Goal: Task Accomplishment & Management: Use online tool/utility

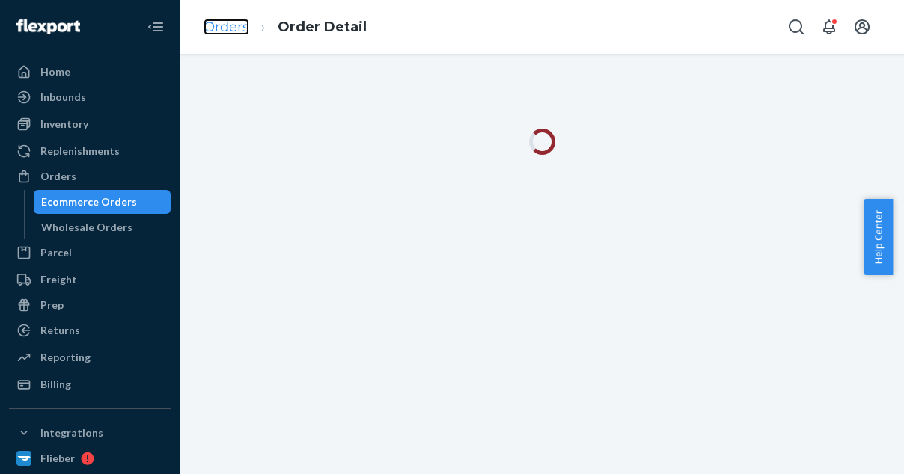
click at [232, 30] on link "Orders" at bounding box center [226, 27] width 46 height 16
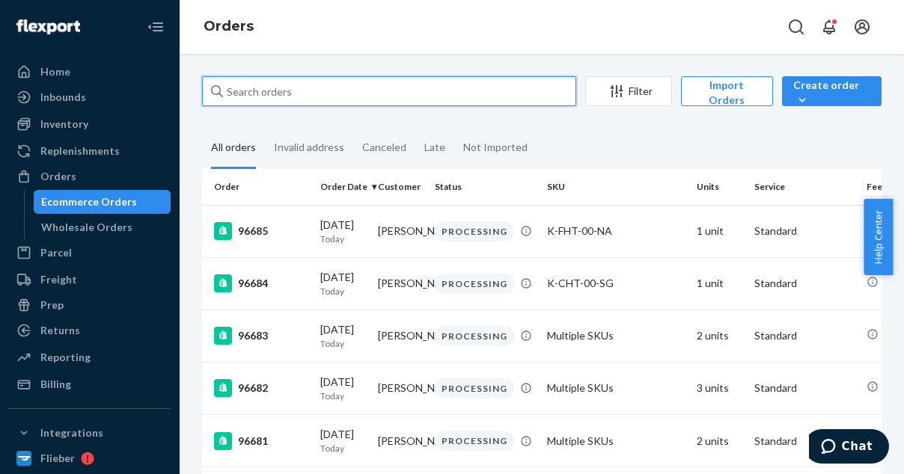
click at [275, 89] on input "text" at bounding box center [389, 91] width 374 height 30
paste input "95922"
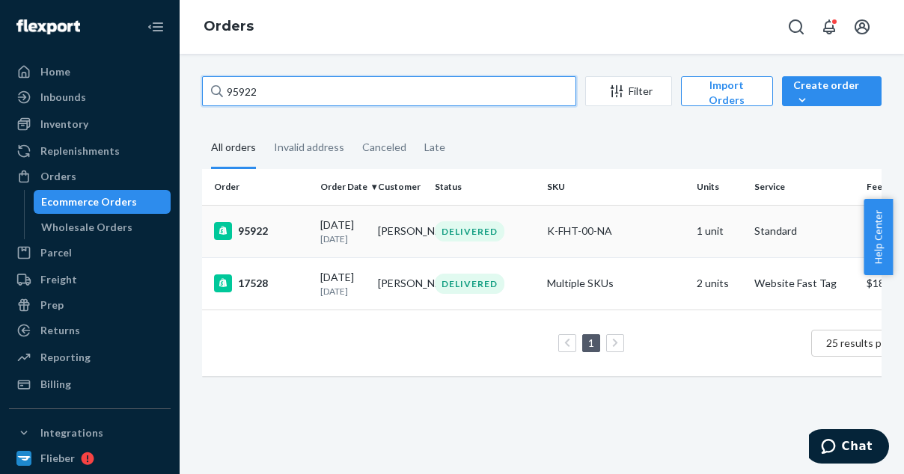
type input "95922"
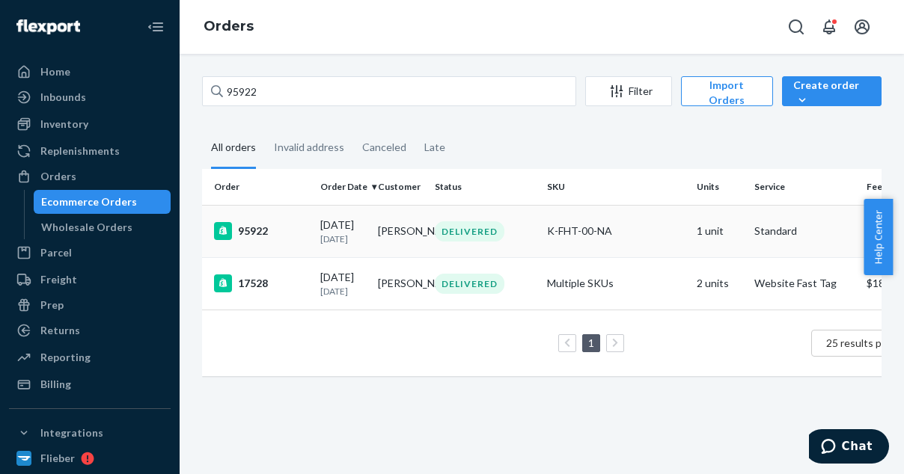
click at [272, 222] on div "95922" at bounding box center [261, 231] width 94 height 18
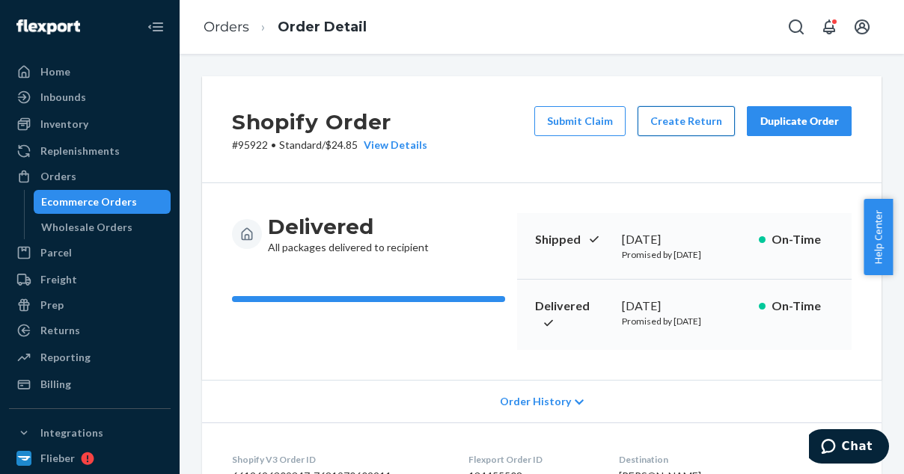
click at [683, 132] on button "Create Return" at bounding box center [685, 121] width 97 height 30
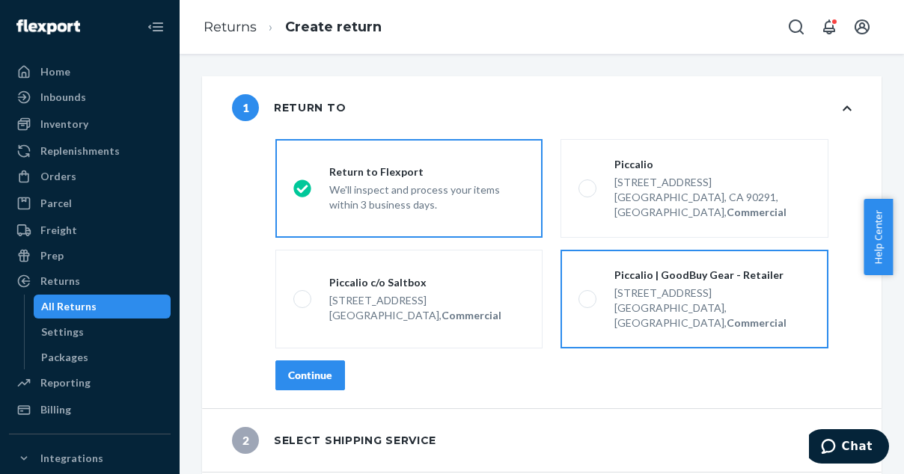
click at [585, 263] on label "Piccalio | GoodBuy Gear - Retailer [STREET_ADDRESS], Commercial" at bounding box center [693, 299] width 267 height 99
click at [585, 295] on input "Piccalio | GoodBuy Gear - Retailer [STREET_ADDRESS], Commercial" at bounding box center [583, 300] width 10 height 10
radio input "true"
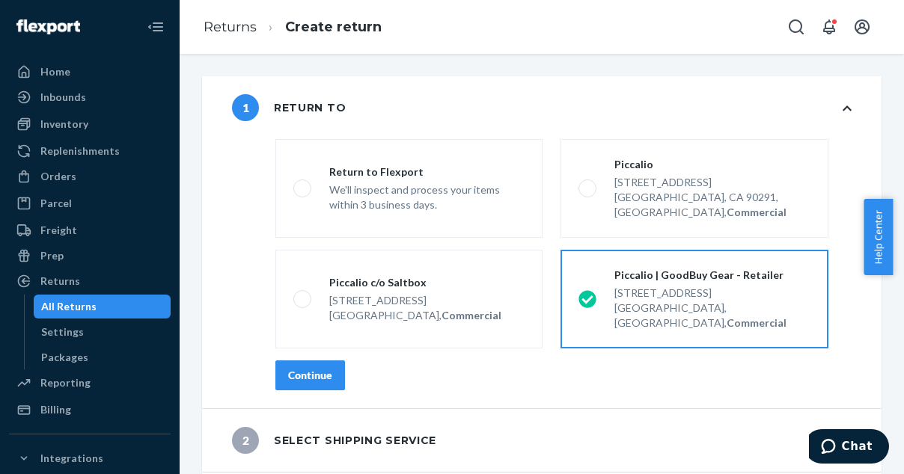
click at [316, 368] on div "Continue" at bounding box center [310, 375] width 44 height 15
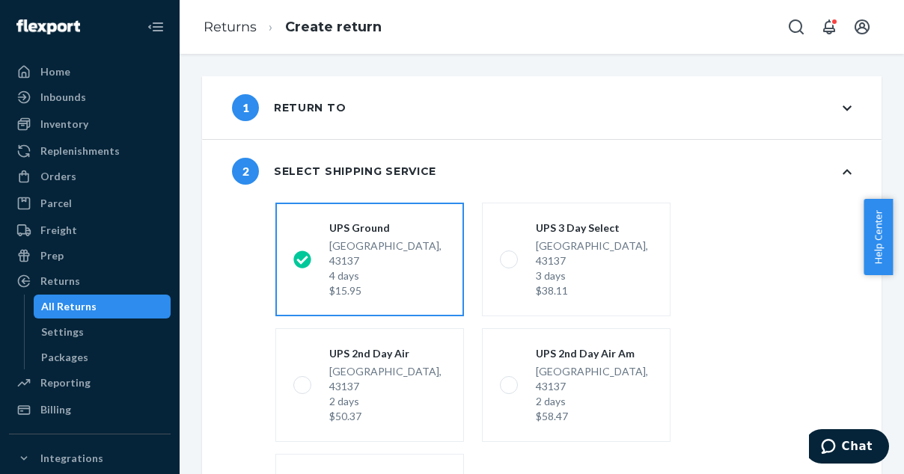
scroll to position [215, 0]
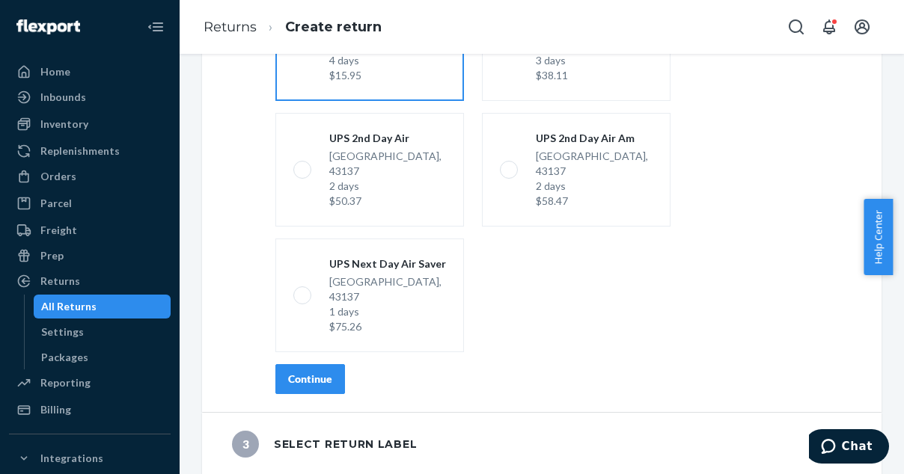
click at [296, 378] on div "Continue" at bounding box center [310, 379] width 44 height 15
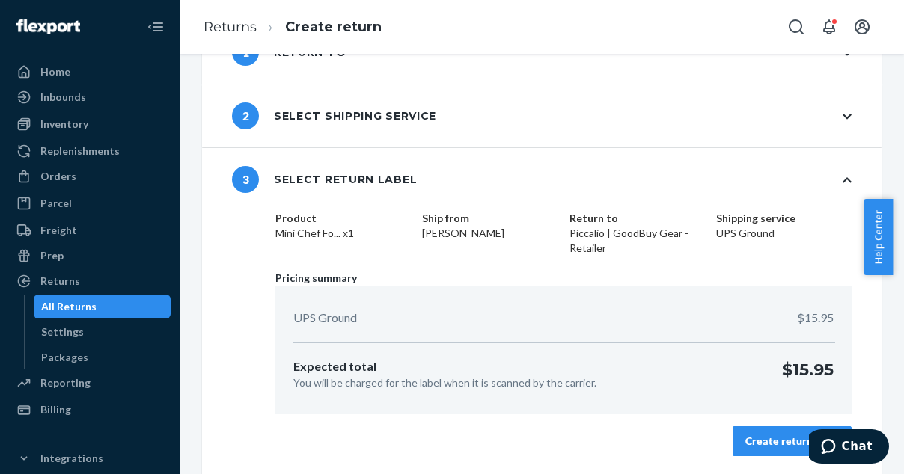
scroll to position [55, 0]
click at [747, 444] on div "Create return label" at bounding box center [792, 442] width 94 height 15
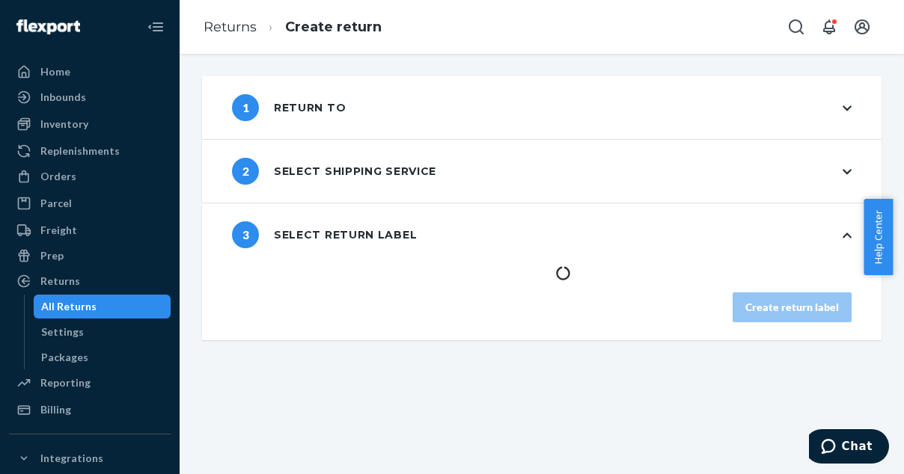
scroll to position [0, 0]
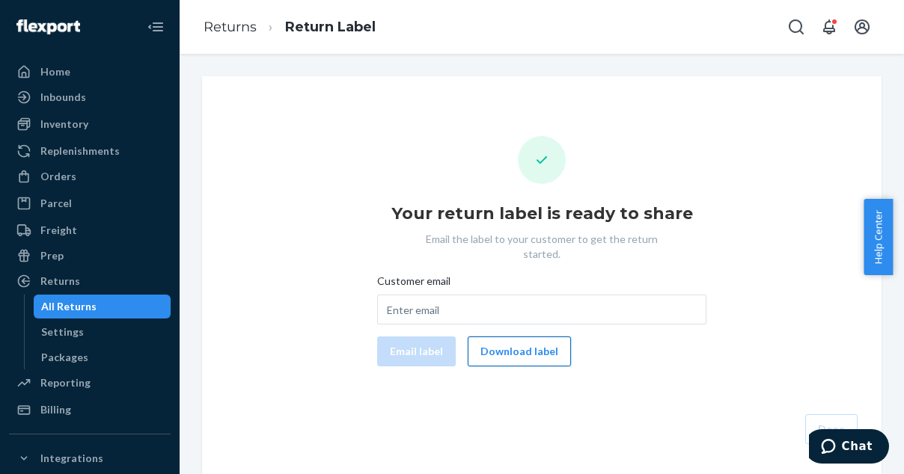
click at [528, 345] on button "Download label" at bounding box center [519, 352] width 103 height 30
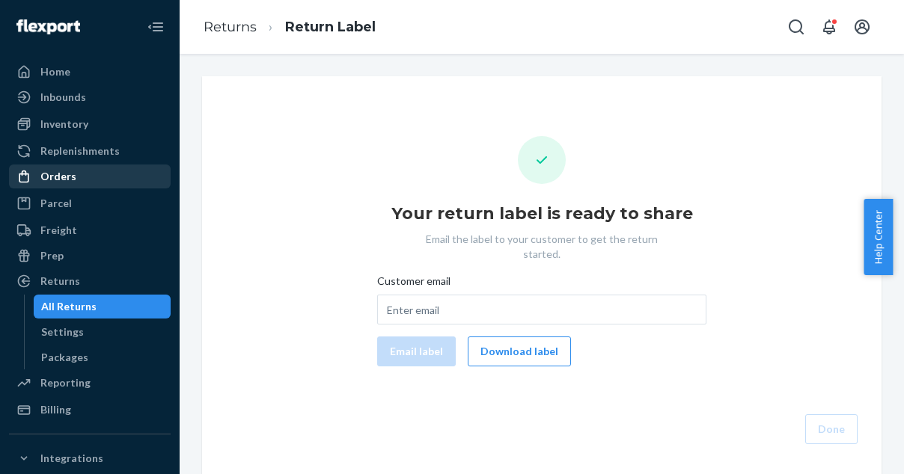
click at [60, 182] on div "Orders" at bounding box center [58, 176] width 36 height 15
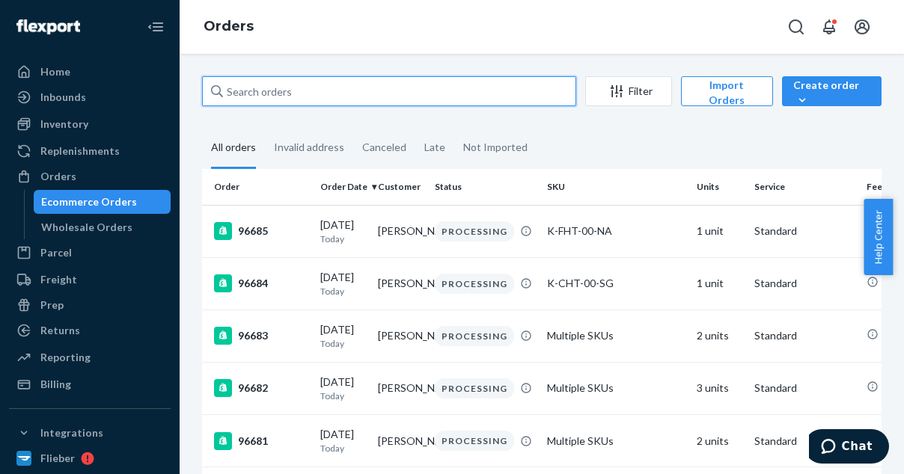
click at [296, 91] on input "text" at bounding box center [389, 91] width 374 height 30
paste input "94739"
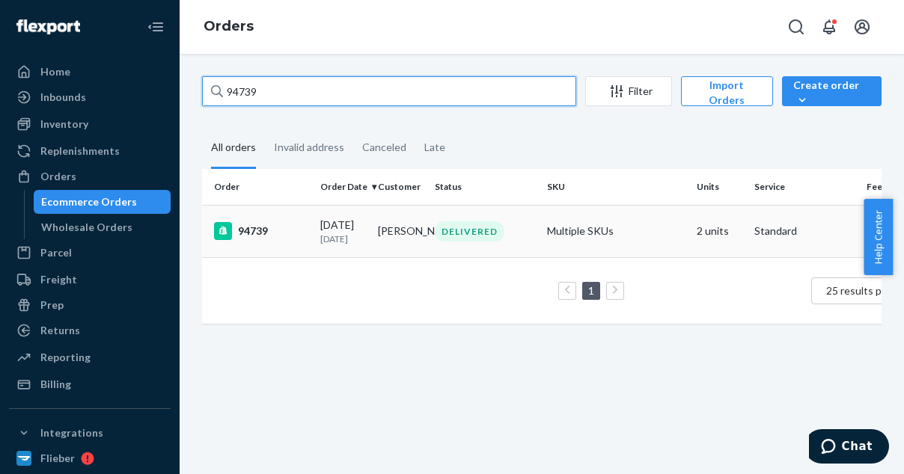
type input "94739"
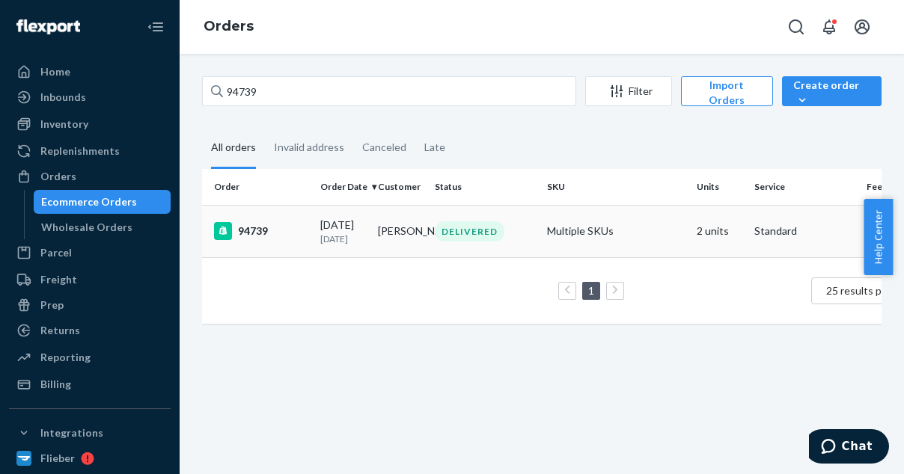
click at [261, 228] on div "94739" at bounding box center [261, 231] width 94 height 18
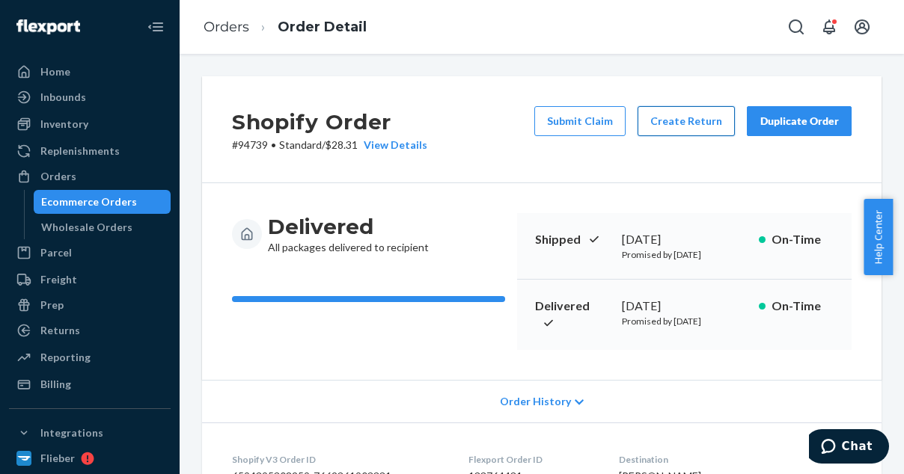
click at [667, 135] on button "Create Return" at bounding box center [685, 121] width 97 height 30
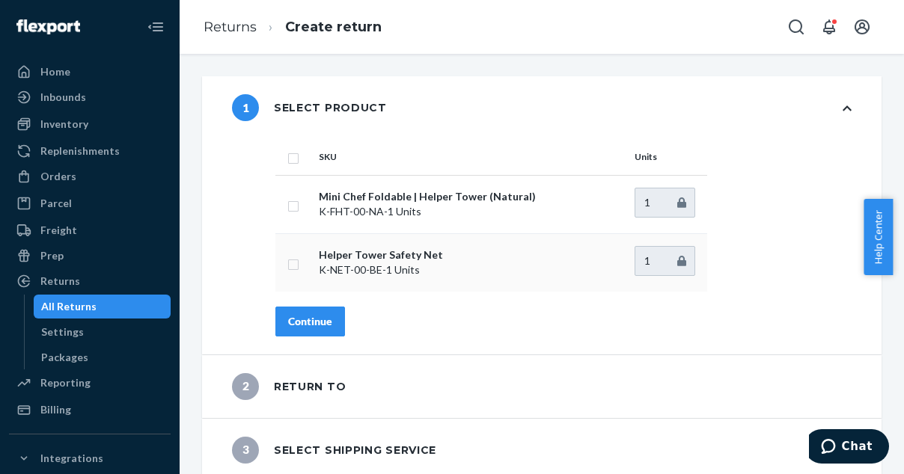
click at [288, 262] on input "checkbox" at bounding box center [293, 263] width 12 height 16
checkbox input "true"
click at [332, 327] on button "Continue" at bounding box center [310, 322] width 70 height 30
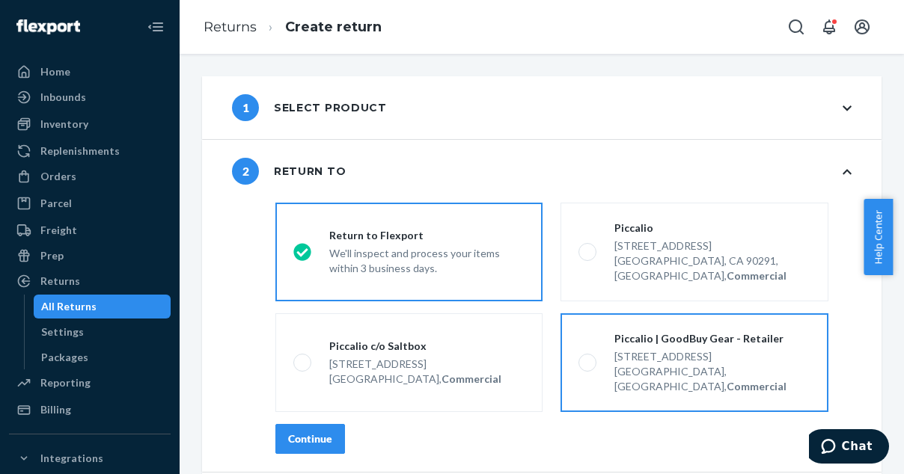
click at [619, 364] on div "Commercial Point, OH 43137, US, Commercial" at bounding box center [711, 379] width 195 height 30
click at [588, 358] on input "Piccalio | GoodBuy Gear - Retailer [STREET_ADDRESS], Commercial" at bounding box center [583, 363] width 10 height 10
radio input "true"
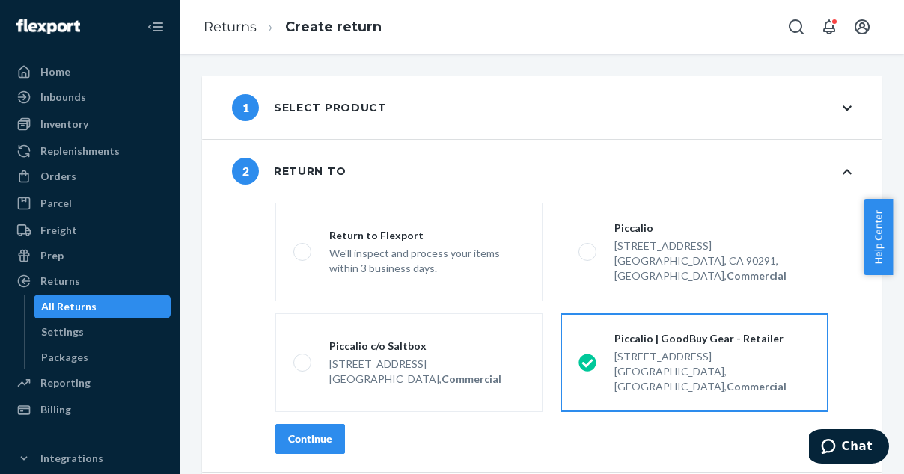
click at [299, 432] on div "Continue" at bounding box center [310, 439] width 44 height 15
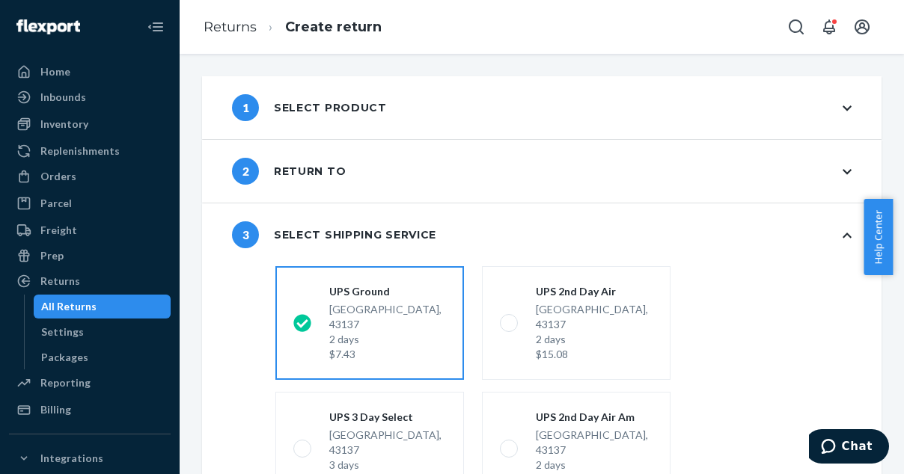
scroll to position [280, 0]
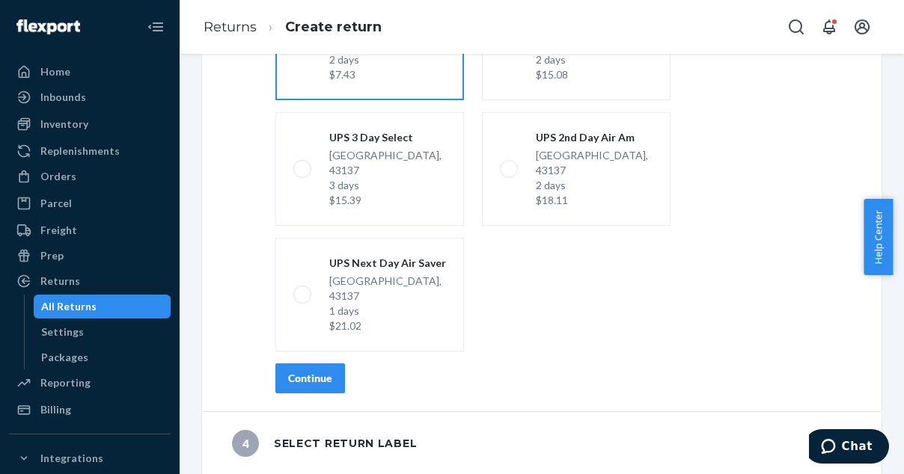
click at [334, 384] on button "Continue" at bounding box center [310, 379] width 70 height 30
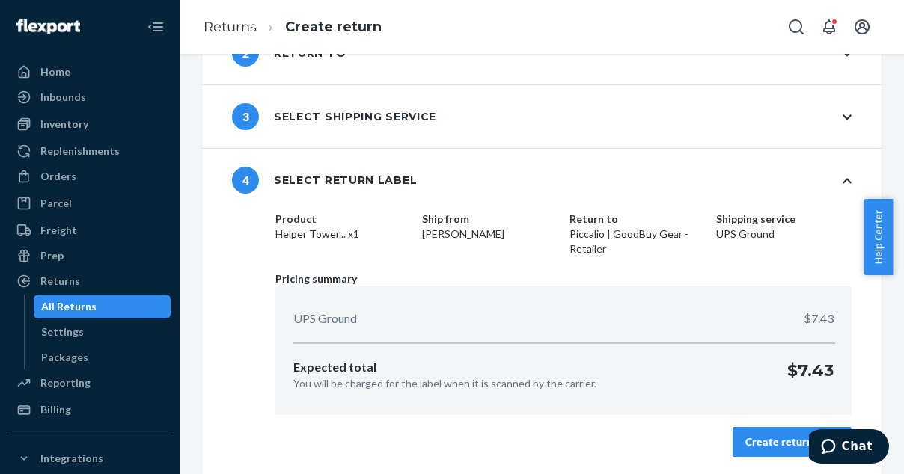
click at [758, 445] on div "Create return label" at bounding box center [792, 442] width 94 height 15
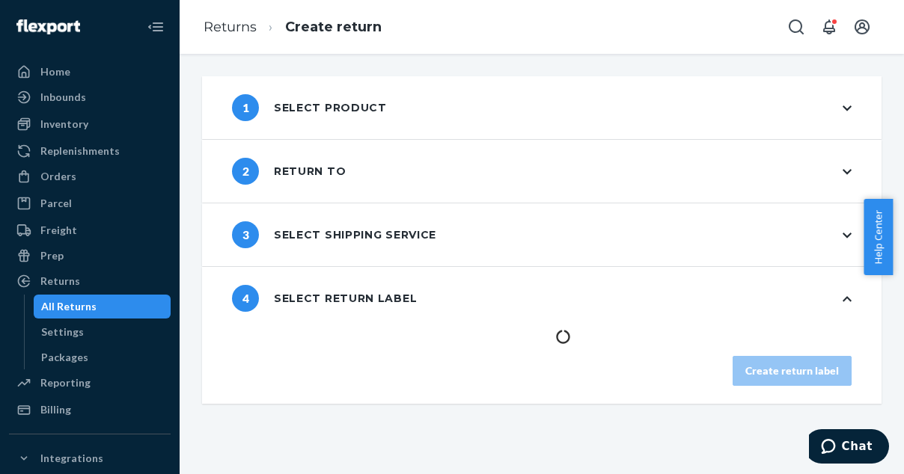
scroll to position [0, 0]
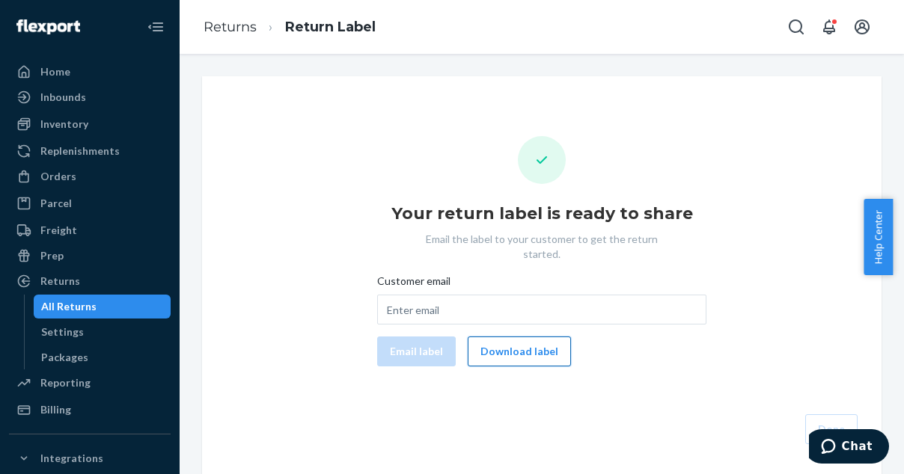
click at [486, 340] on button "Download label" at bounding box center [519, 352] width 103 height 30
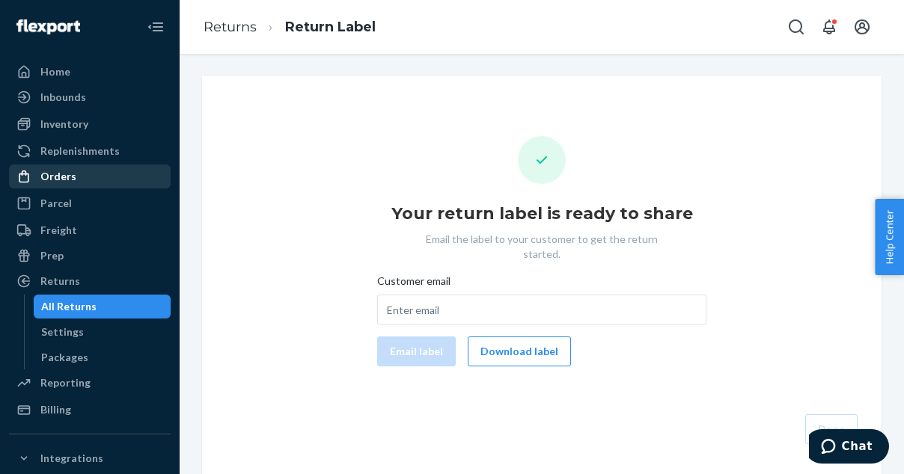
click at [70, 178] on div "Orders" at bounding box center [58, 176] width 36 height 15
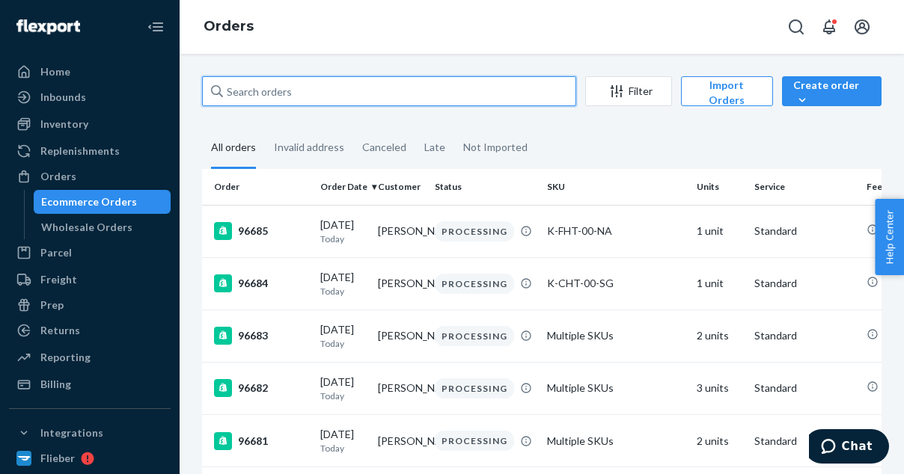
click at [272, 89] on input "text" at bounding box center [389, 91] width 374 height 30
paste input "95852"
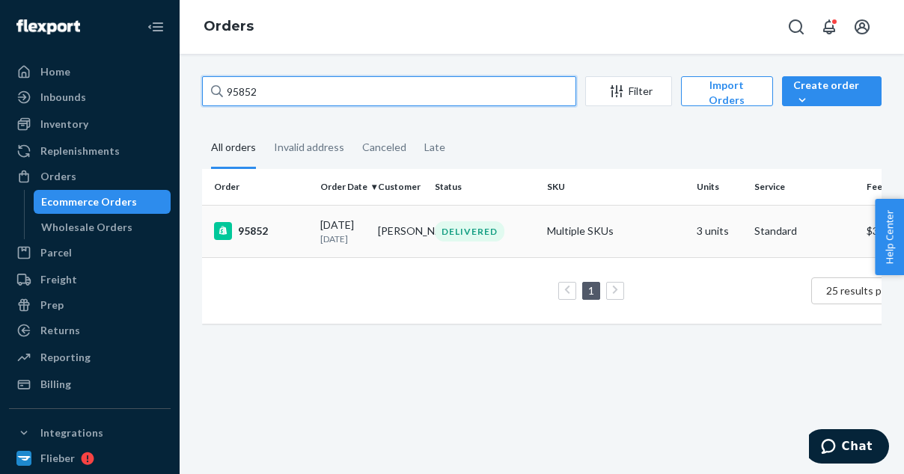
type input "95852"
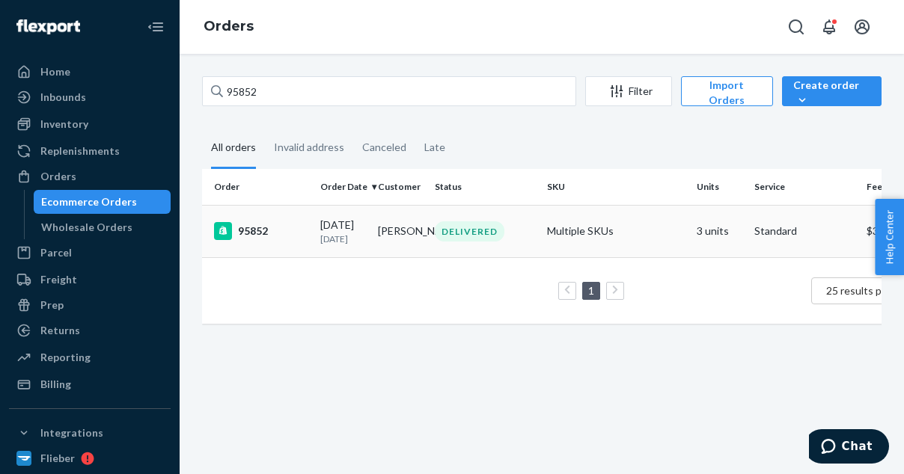
click at [265, 229] on div "95852" at bounding box center [261, 231] width 94 height 18
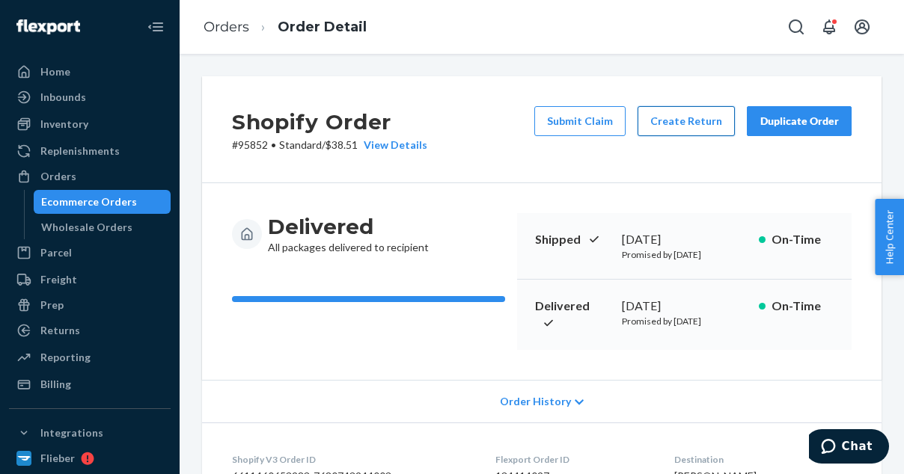
click at [679, 125] on button "Create Return" at bounding box center [685, 121] width 97 height 30
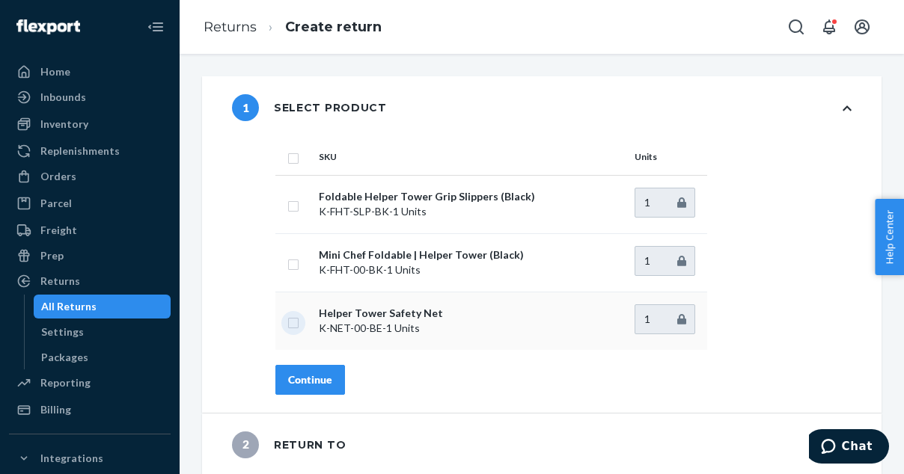
click at [290, 320] on input "checkbox" at bounding box center [293, 321] width 12 height 16
checkbox input "true"
click at [316, 375] on div "Continue" at bounding box center [310, 380] width 44 height 15
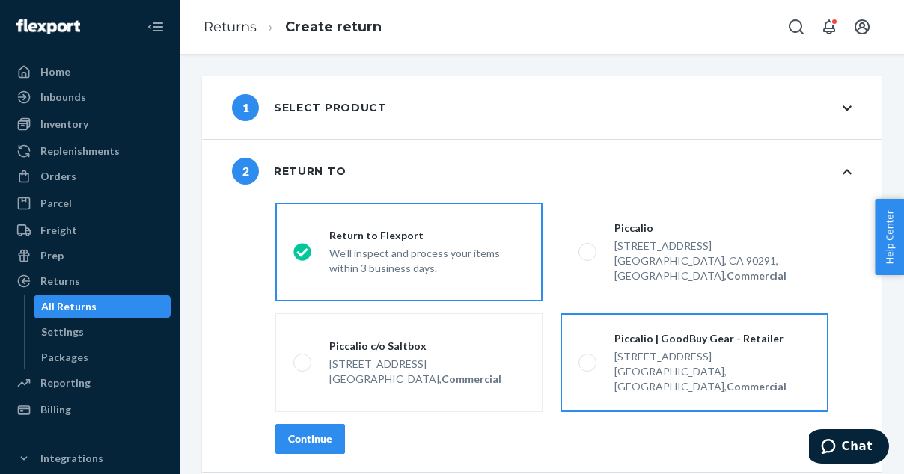
click at [596, 355] on div "Piccalio | GoodBuy Gear - Retailer [STREET_ADDRESS], Commercial" at bounding box center [702, 362] width 213 height 63
click at [588, 358] on input "Piccalio | GoodBuy Gear - Retailer [STREET_ADDRESS], Commercial" at bounding box center [583, 363] width 10 height 10
radio input "true"
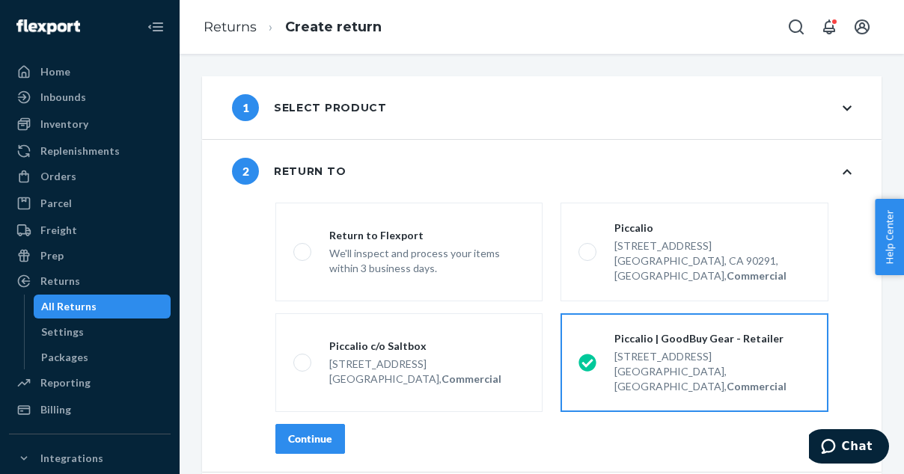
click at [324, 432] on div "Continue" at bounding box center [310, 439] width 44 height 15
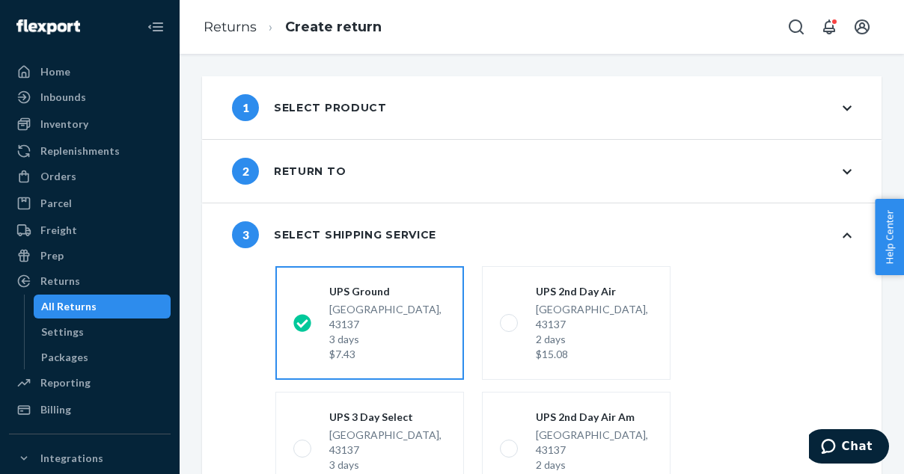
scroll to position [280, 0]
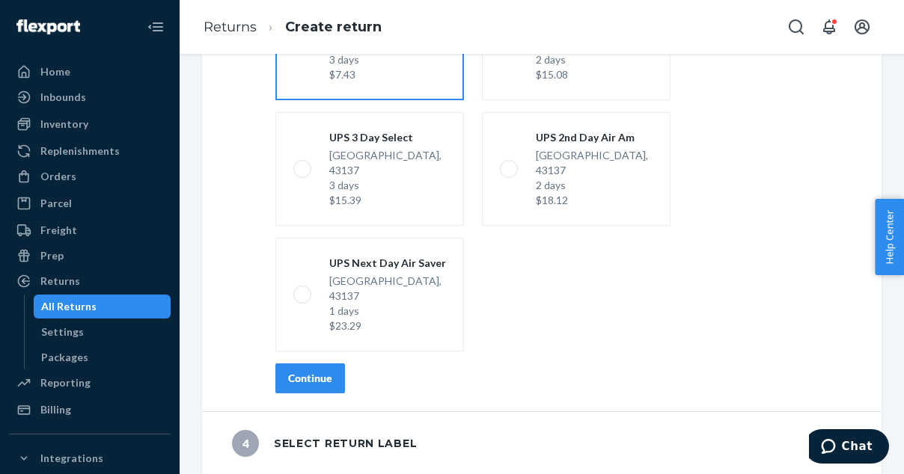
click at [298, 384] on div "Continue" at bounding box center [310, 378] width 44 height 15
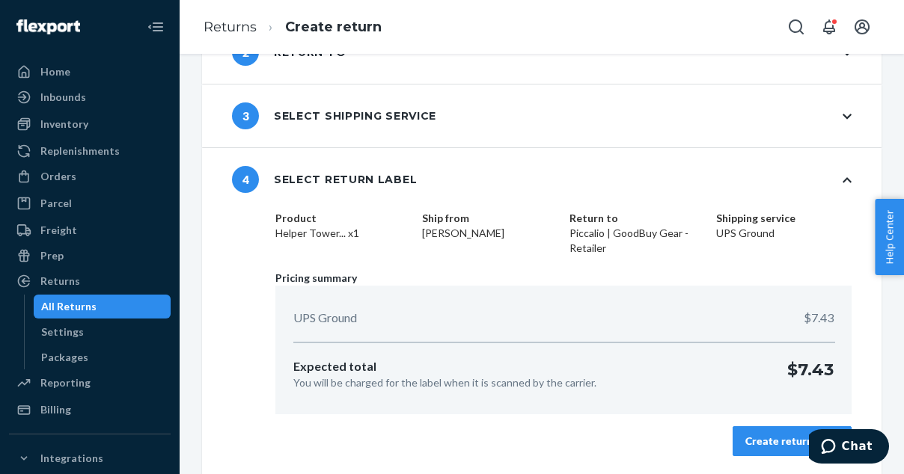
scroll to position [118, 0]
click at [764, 439] on div "Create return label" at bounding box center [792, 442] width 94 height 15
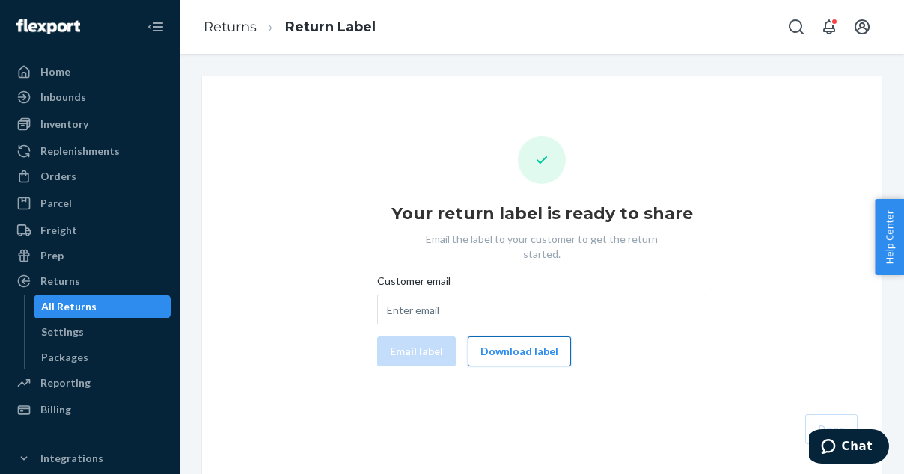
click at [519, 337] on button "Download label" at bounding box center [519, 352] width 103 height 30
